Goal: Navigation & Orientation: Find specific page/section

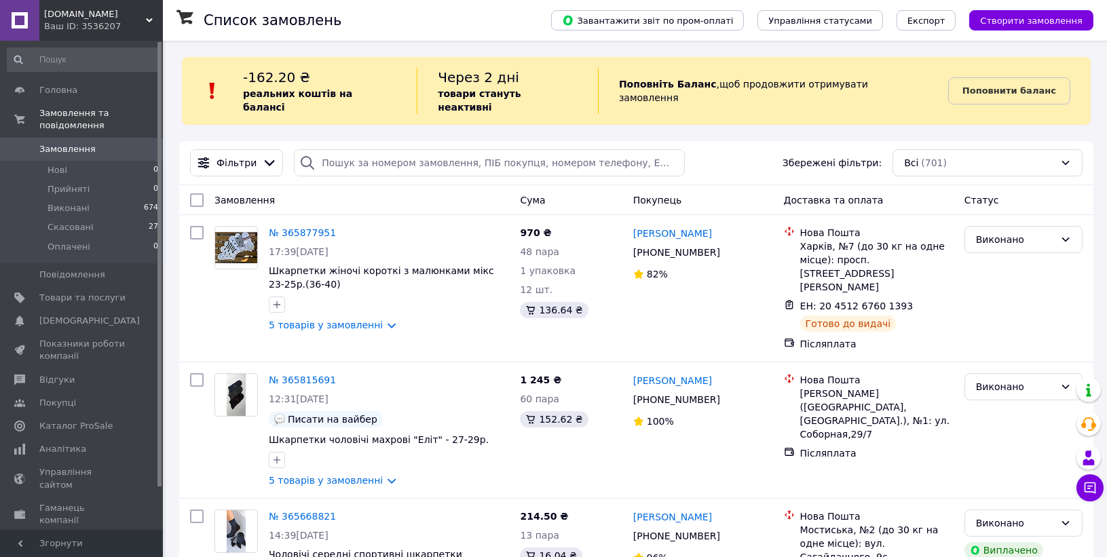
click at [127, 16] on span "[DOMAIN_NAME]" at bounding box center [95, 14] width 102 height 12
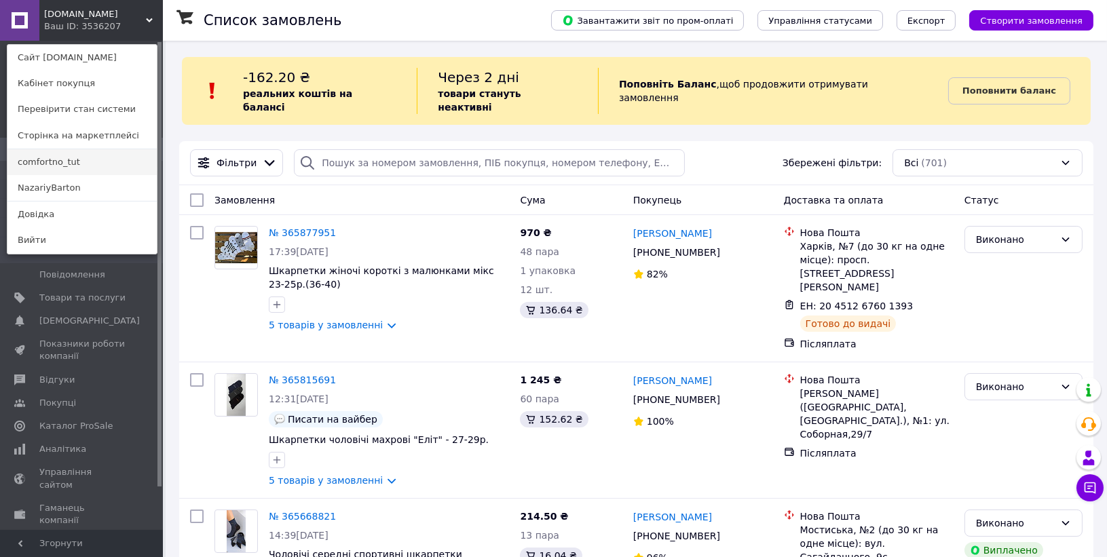
click at [33, 162] on link "comfortno_tut" at bounding box center [81, 162] width 149 height 26
